Goal: Complete application form

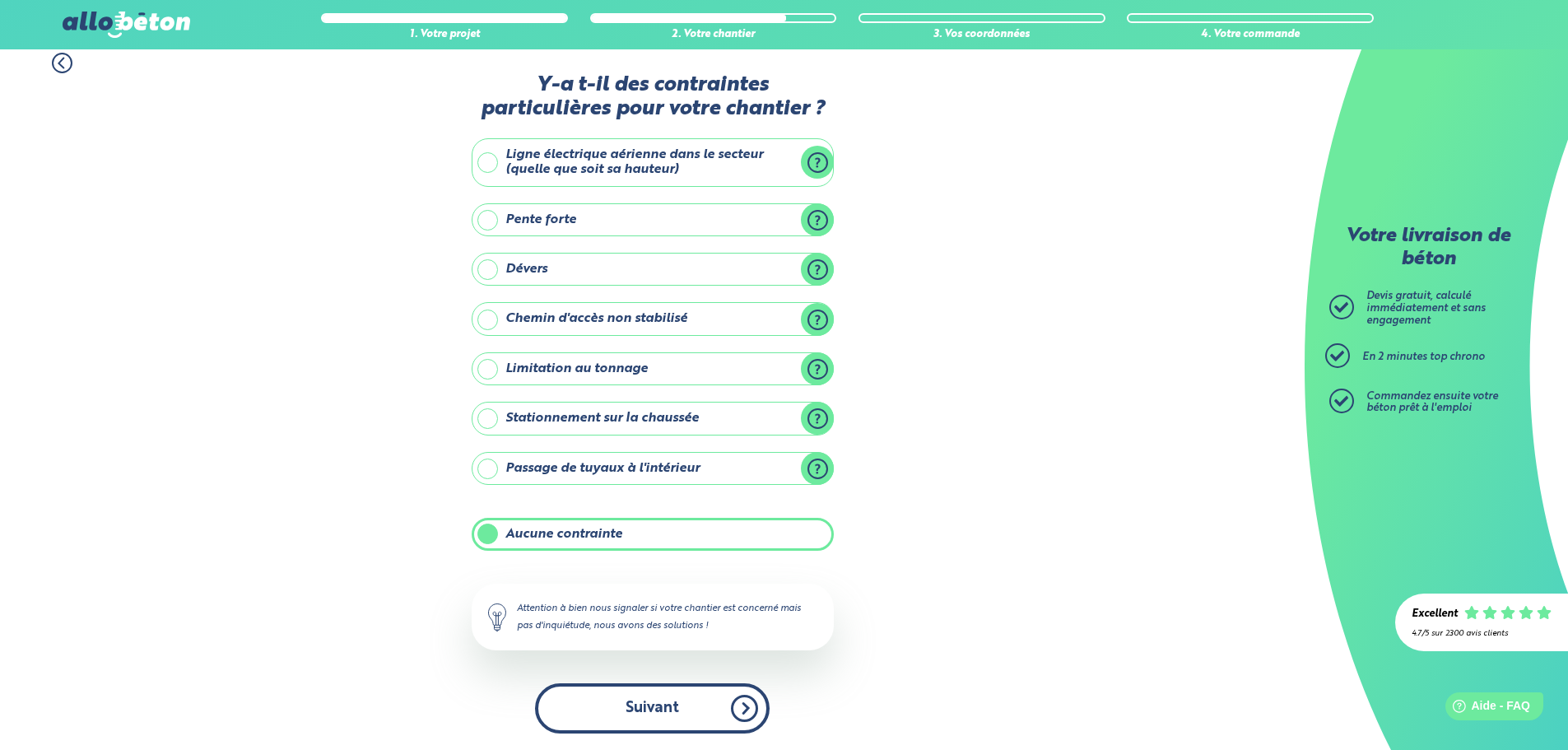
click at [702, 706] on button "Suivant" at bounding box center [652, 708] width 235 height 50
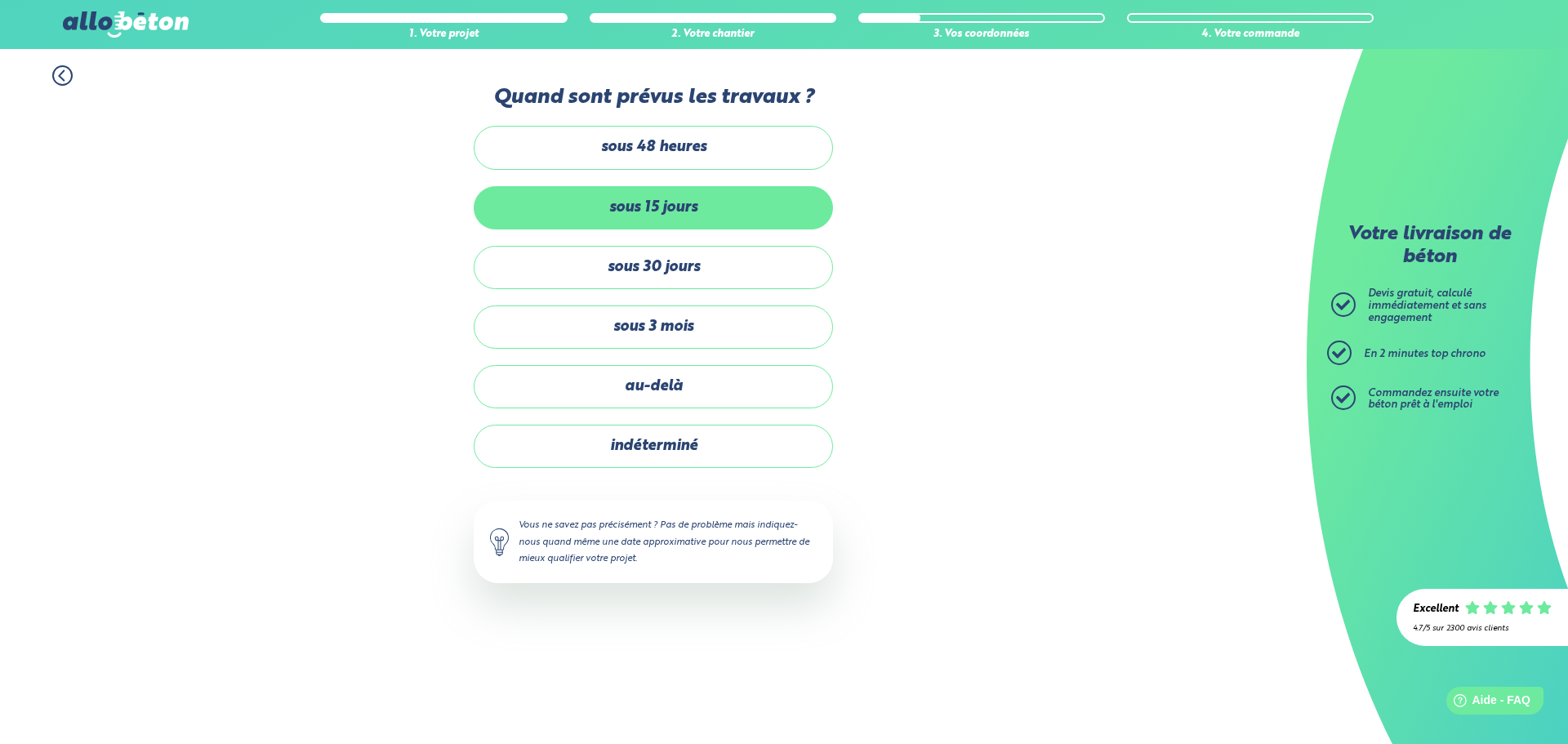
click at [661, 208] on label "sous 15 jours" at bounding box center [653, 208] width 359 height 43
click at [0, 0] on input "sous 15 jours" at bounding box center [0, 0] width 0 height 0
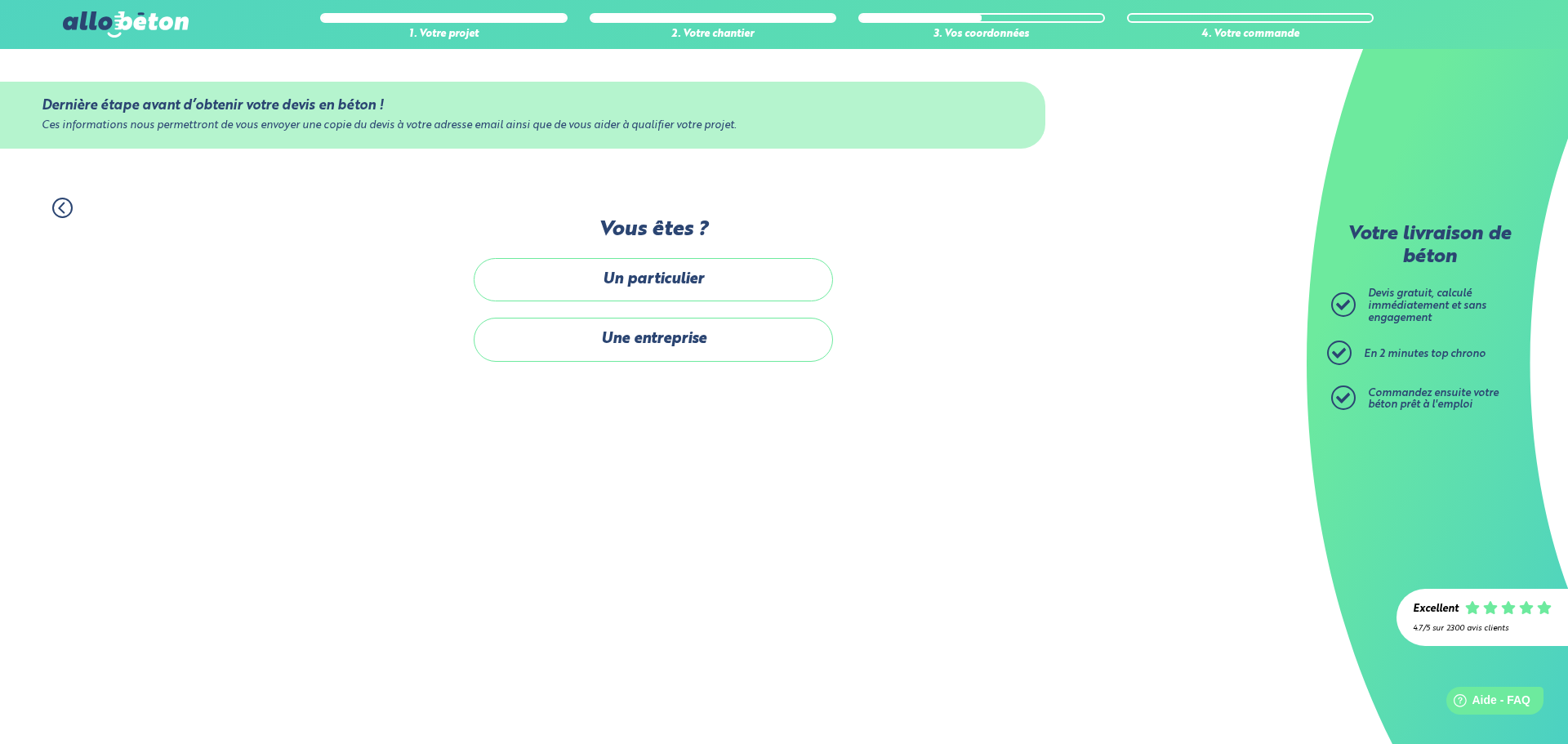
click at [606, 280] on label "Un particulier" at bounding box center [653, 279] width 359 height 43
click at [0, 0] on input "Un particulier" at bounding box center [0, 0] width 0 height 0
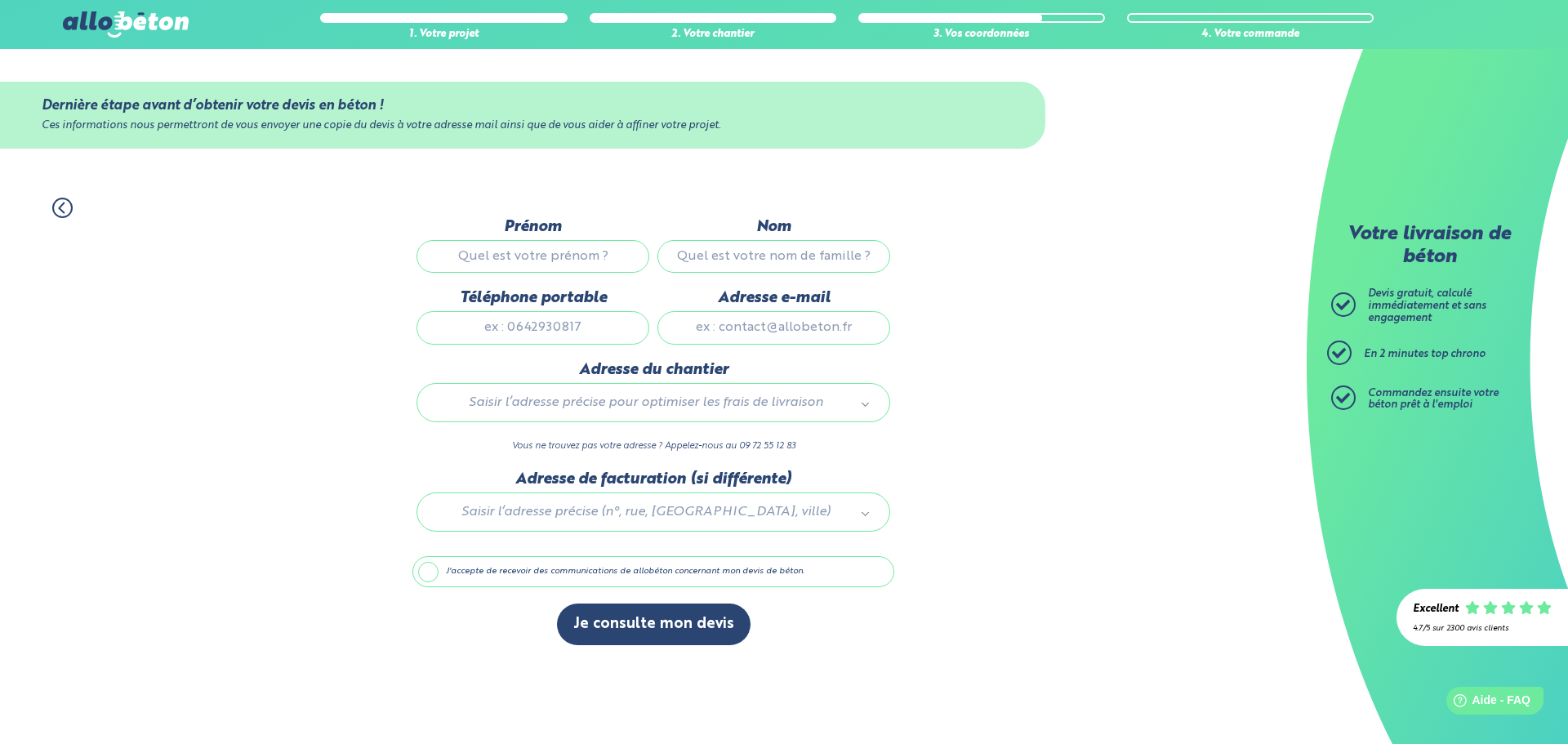
click at [532, 257] on input "Prénom" at bounding box center [533, 256] width 233 height 33
type input "Patrick"
type input "bordignon"
type input "0621203236"
type input "patrick.bordignon@gmail.com"
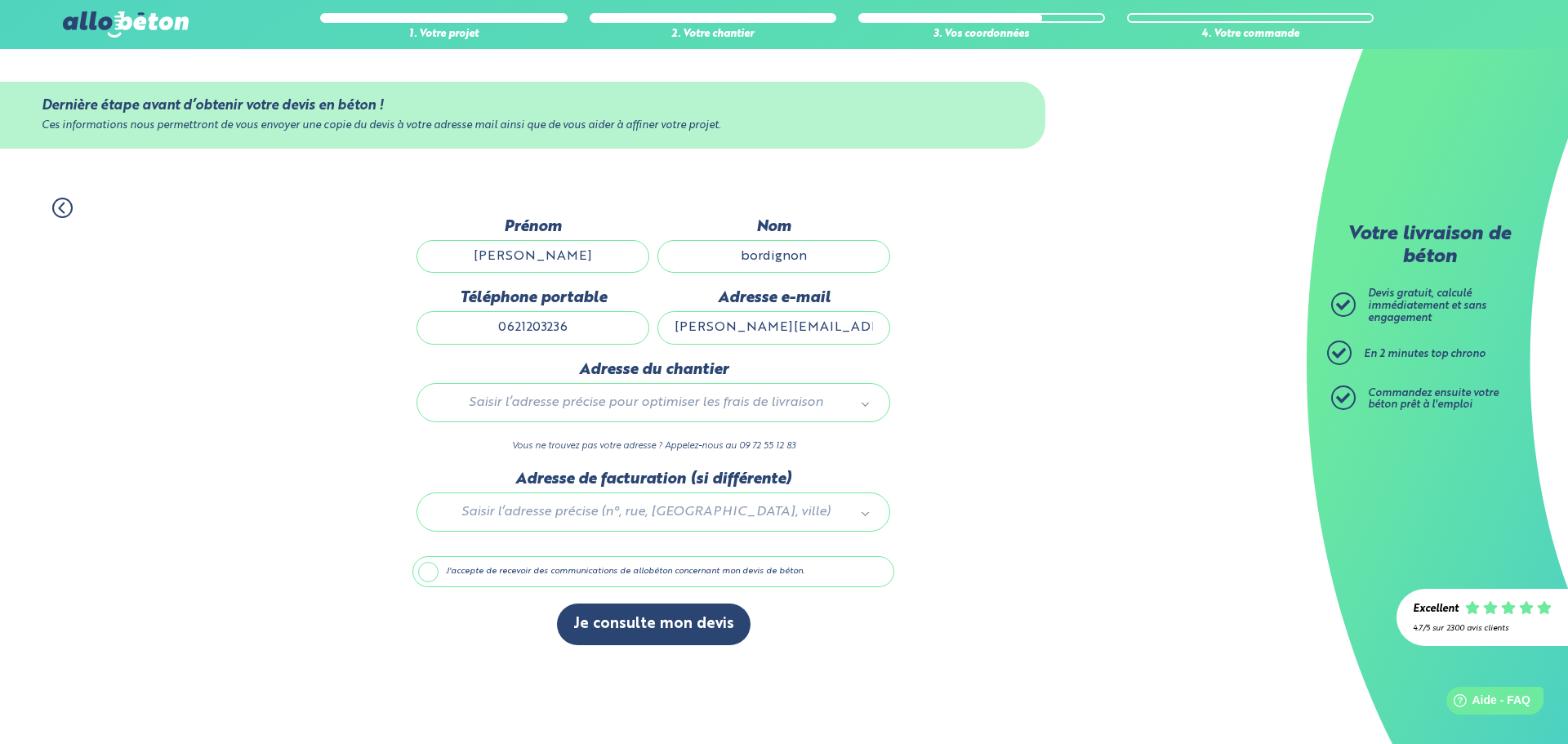
type input "31 chemin de rozane"
click at [426, 577] on label "J'accepte de recevoir des communications de allobéton concernant mon devis de b…" at bounding box center [653, 571] width 482 height 31
click at [0, 0] on input "J'accepte de recevoir des communications de allobéton concernant mon devis de b…" at bounding box center [0, 0] width 0 height 0
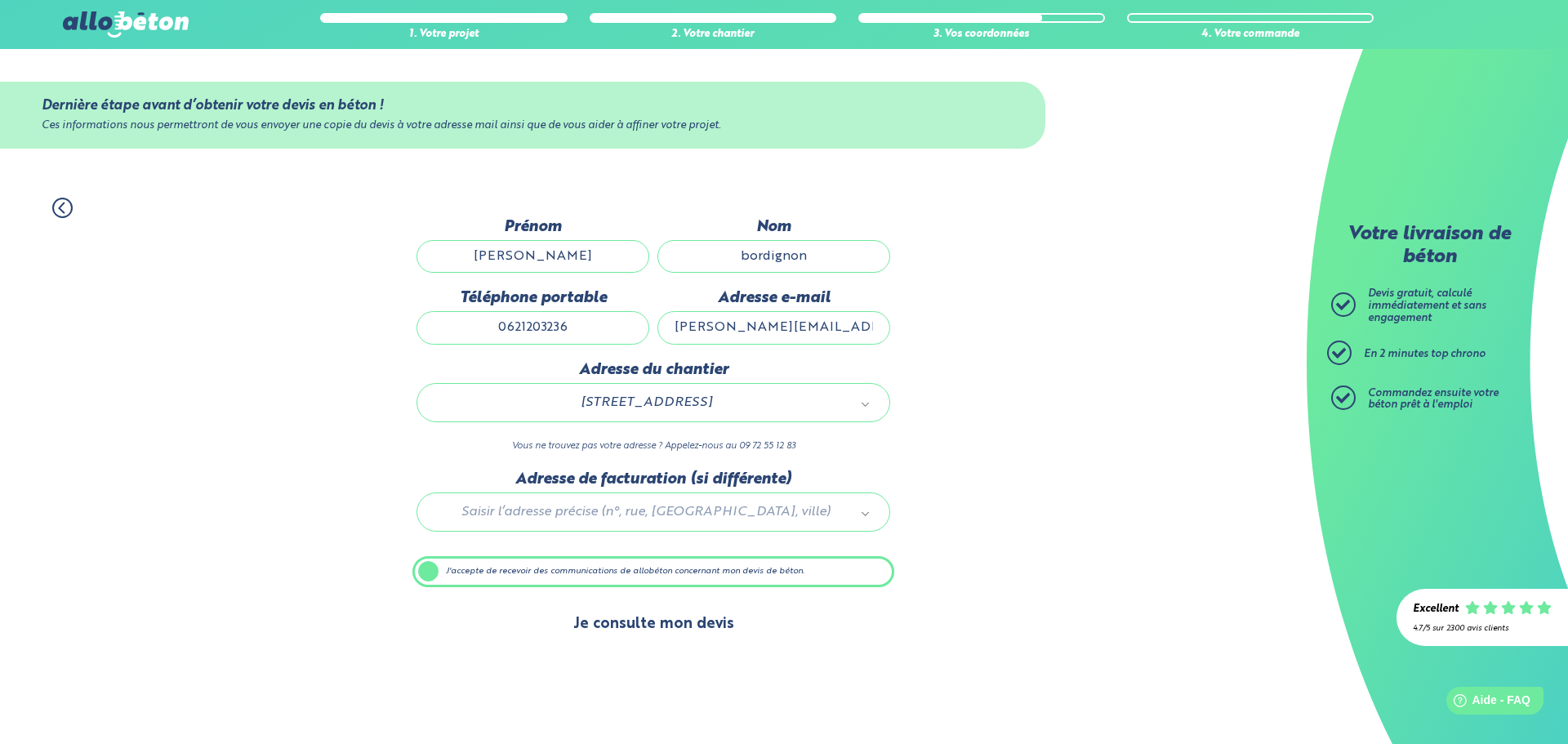
click at [658, 626] on button "Je consulte mon devis" at bounding box center [653, 624] width 193 height 41
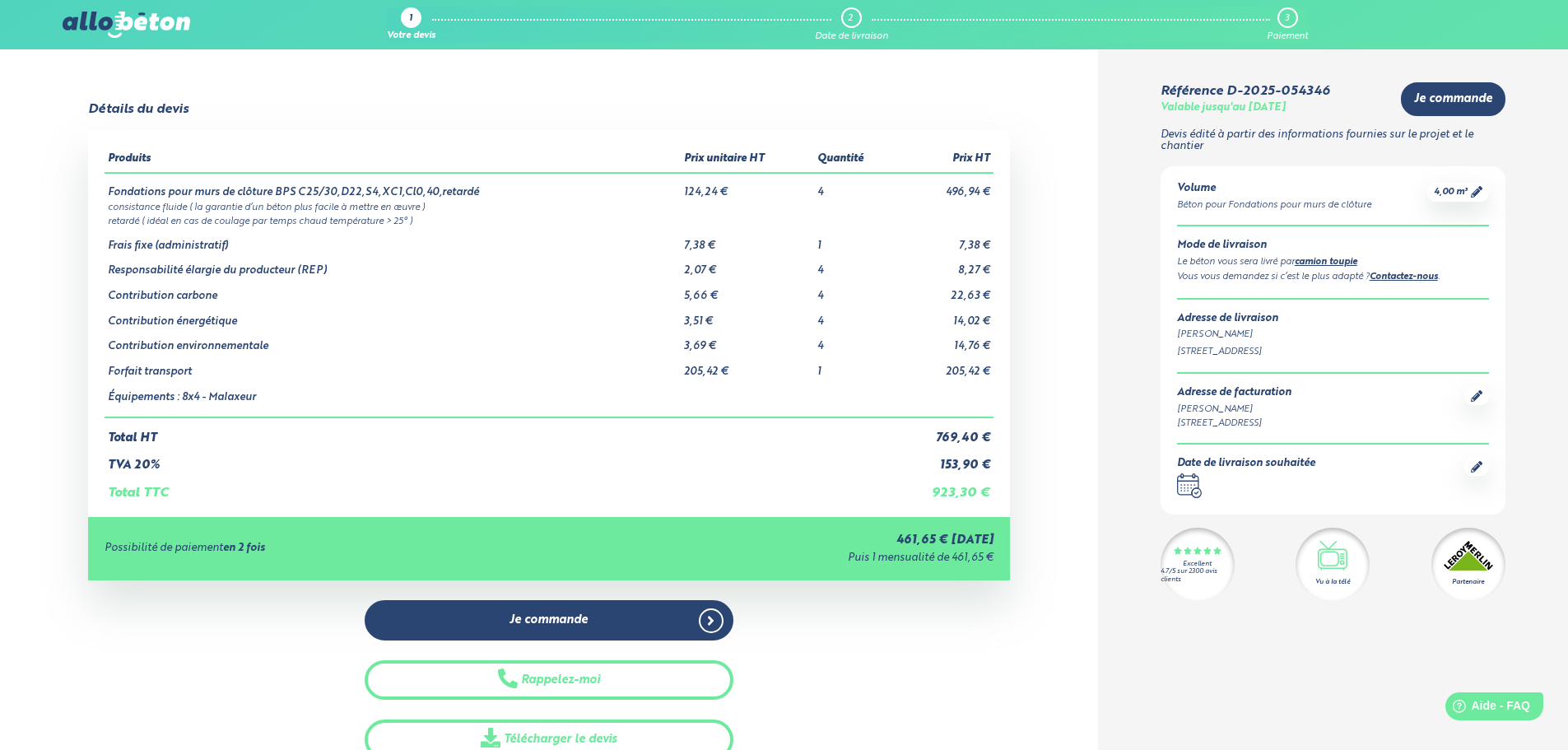
drag, startPoint x: 586, startPoint y: 405, endPoint x: 623, endPoint y: 507, distance: 108.5
click at [622, 507] on div "Produits Prix unitaire HT Quantité Prix HT Fondations pour murs de clôture BPS …" at bounding box center [549, 323] width 922 height 387
